Goal: Use online tool/utility: Utilize a website feature to perform a specific function

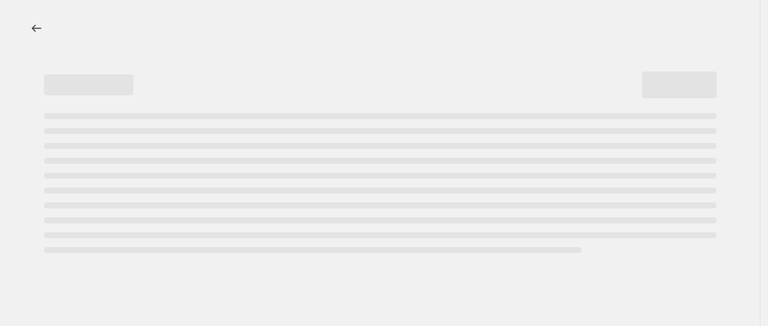
select select "percentage"
select select "remove"
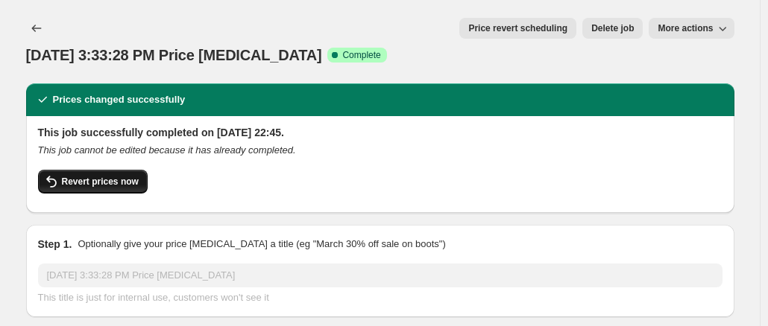
click at [104, 170] on button "Revert prices now" at bounding box center [93, 182] width 110 height 24
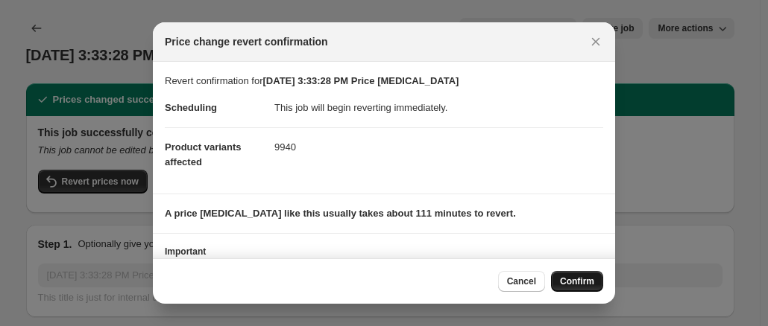
click at [579, 277] on span "Confirm" at bounding box center [577, 282] width 34 height 12
